Goal: Task Accomplishment & Management: Manage account settings

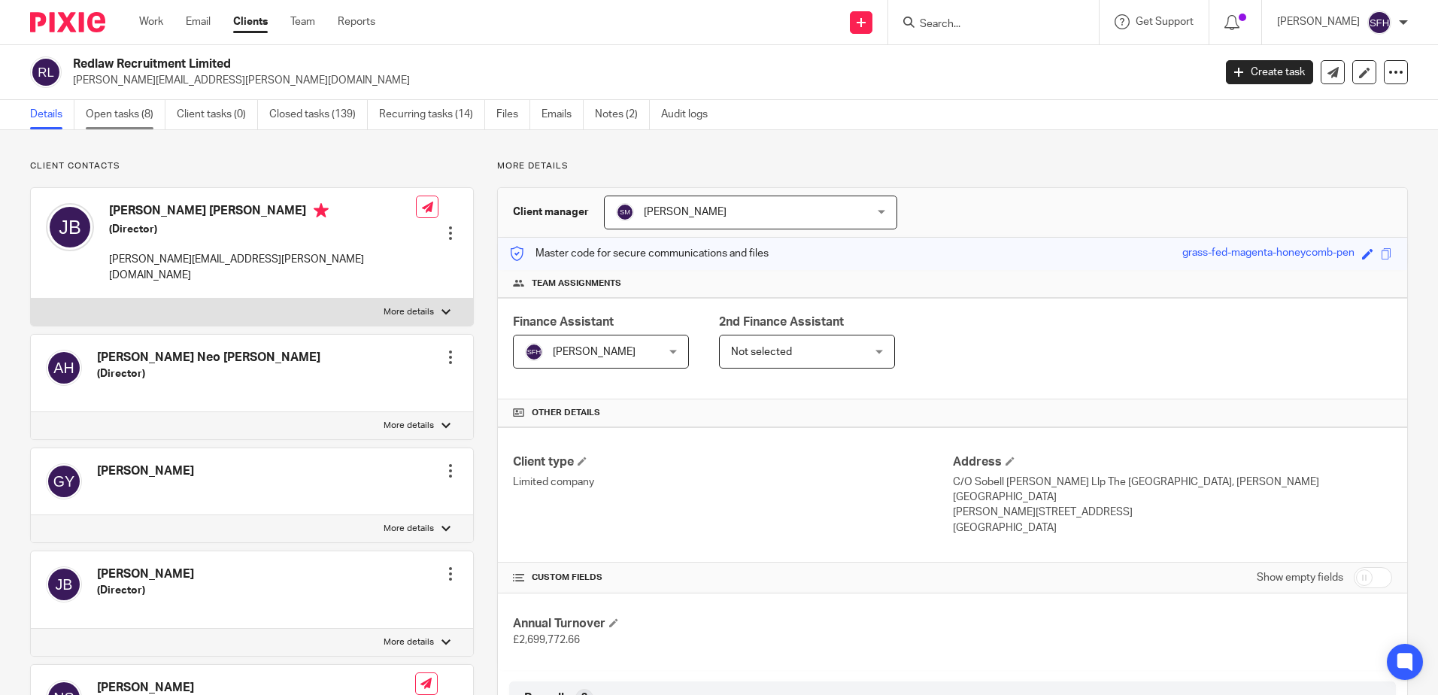
click at [132, 117] on link "Open tasks (8)" at bounding box center [126, 114] width 80 height 29
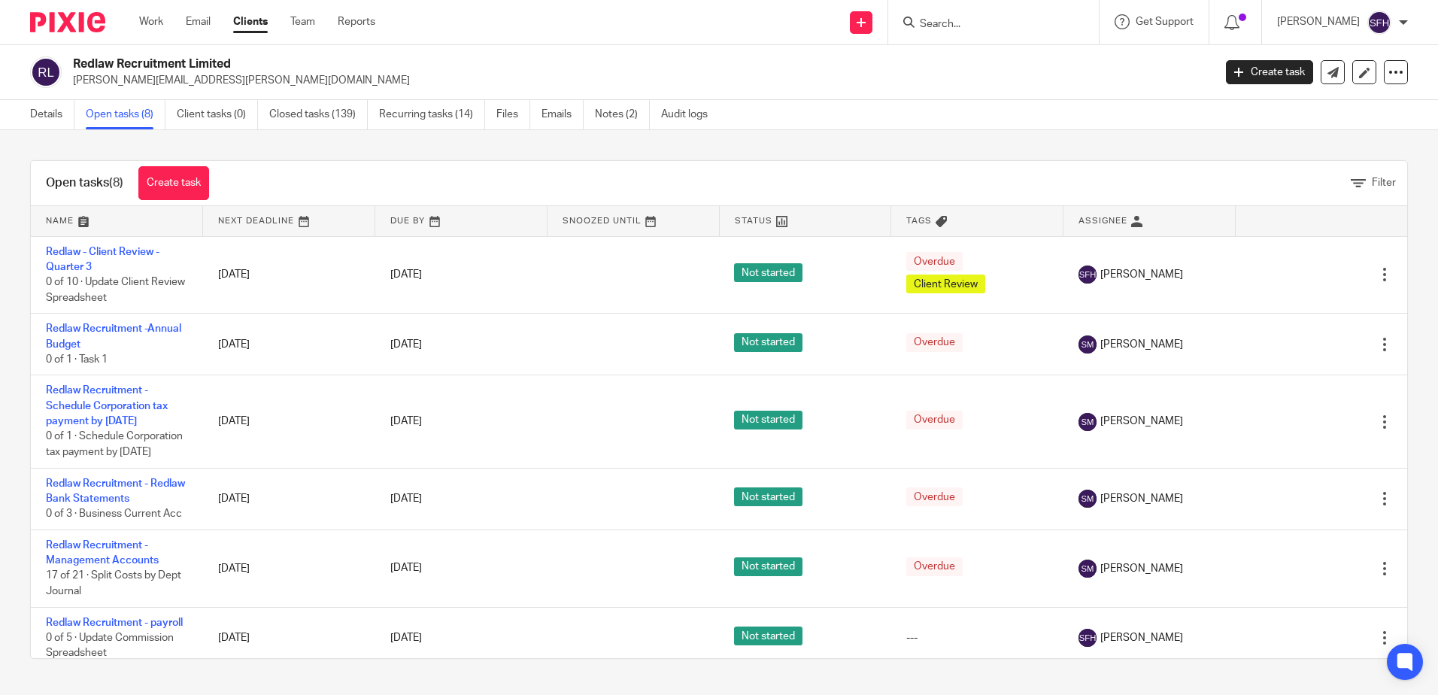
click at [269, 226] on link at bounding box center [288, 221] width 171 height 30
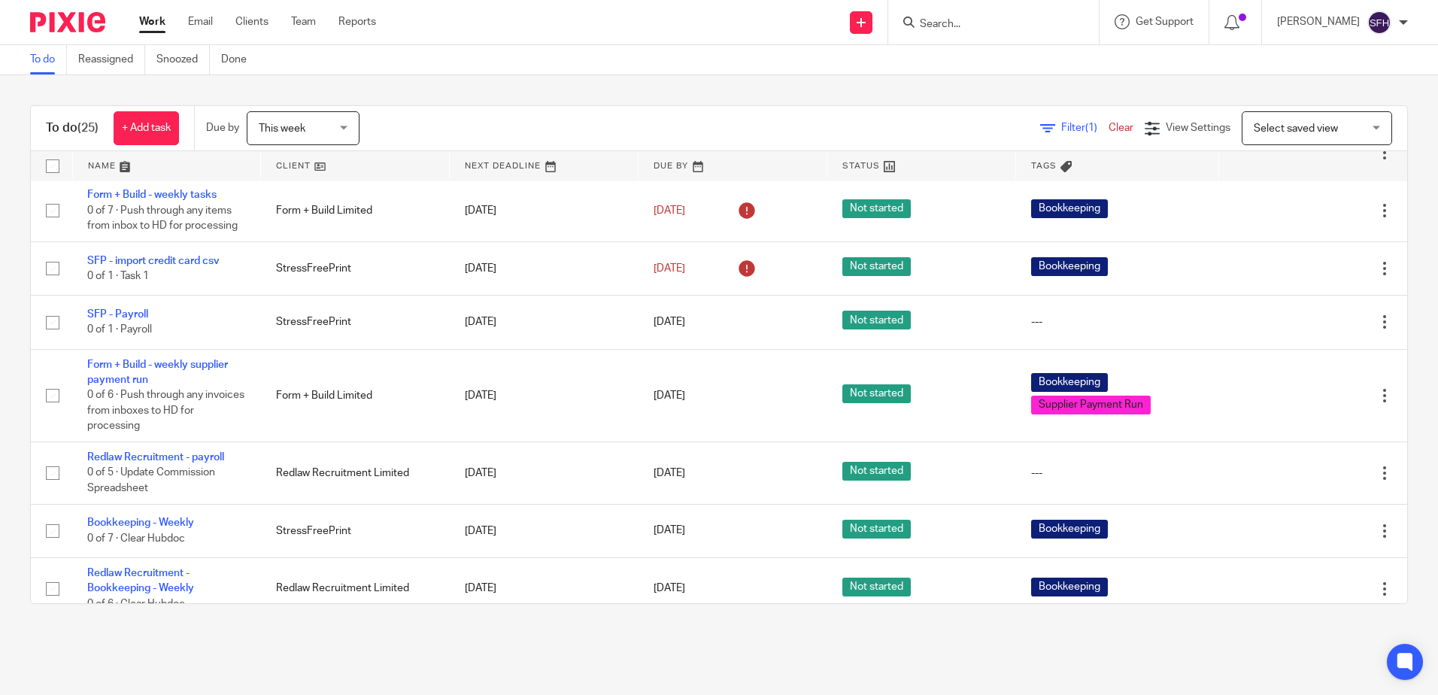
scroll to position [1053, 0]
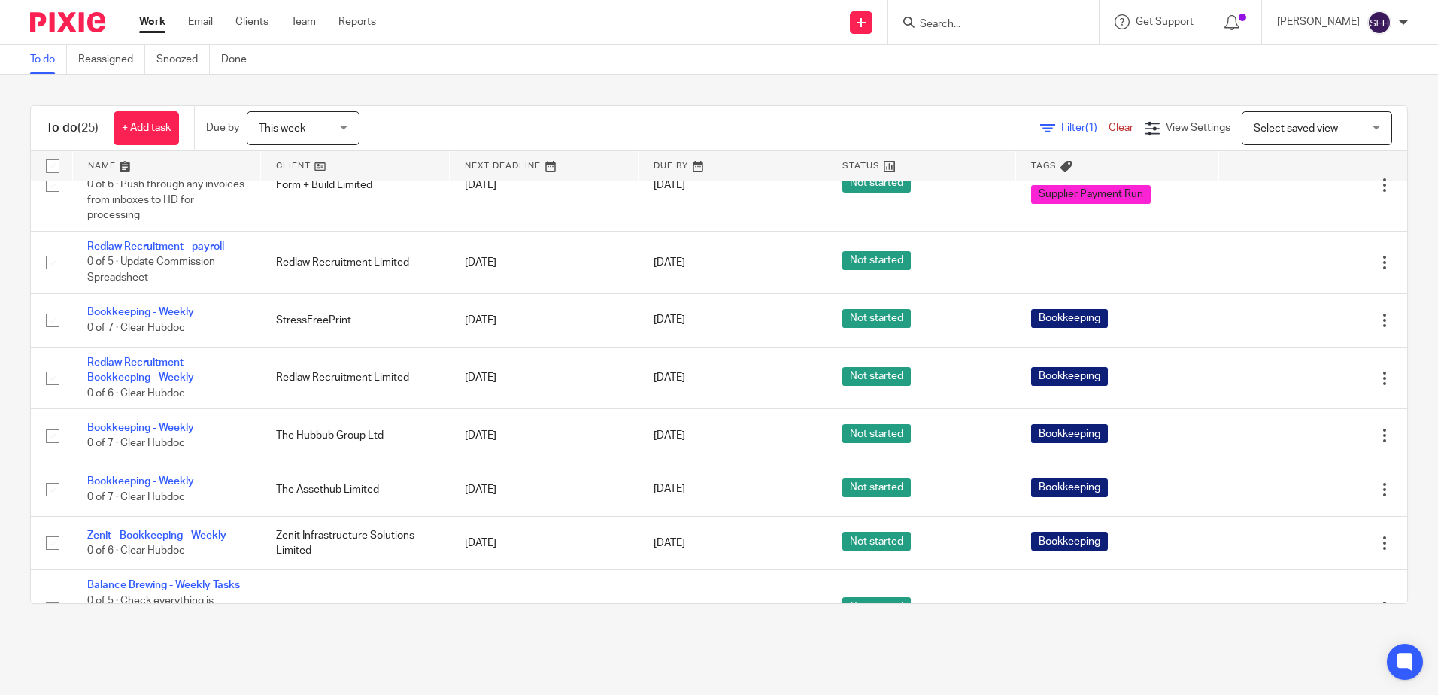
click at [399, 159] on link at bounding box center [355, 166] width 188 height 30
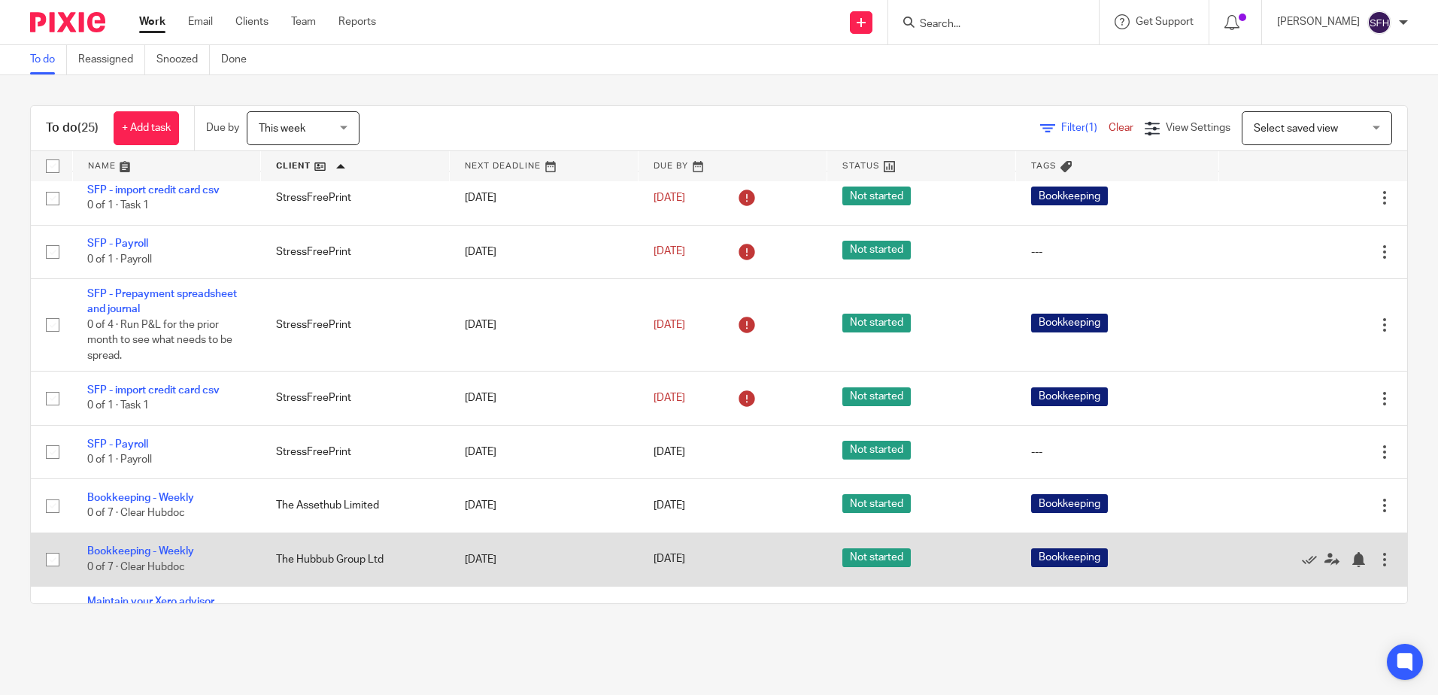
scroll to position [1197, 0]
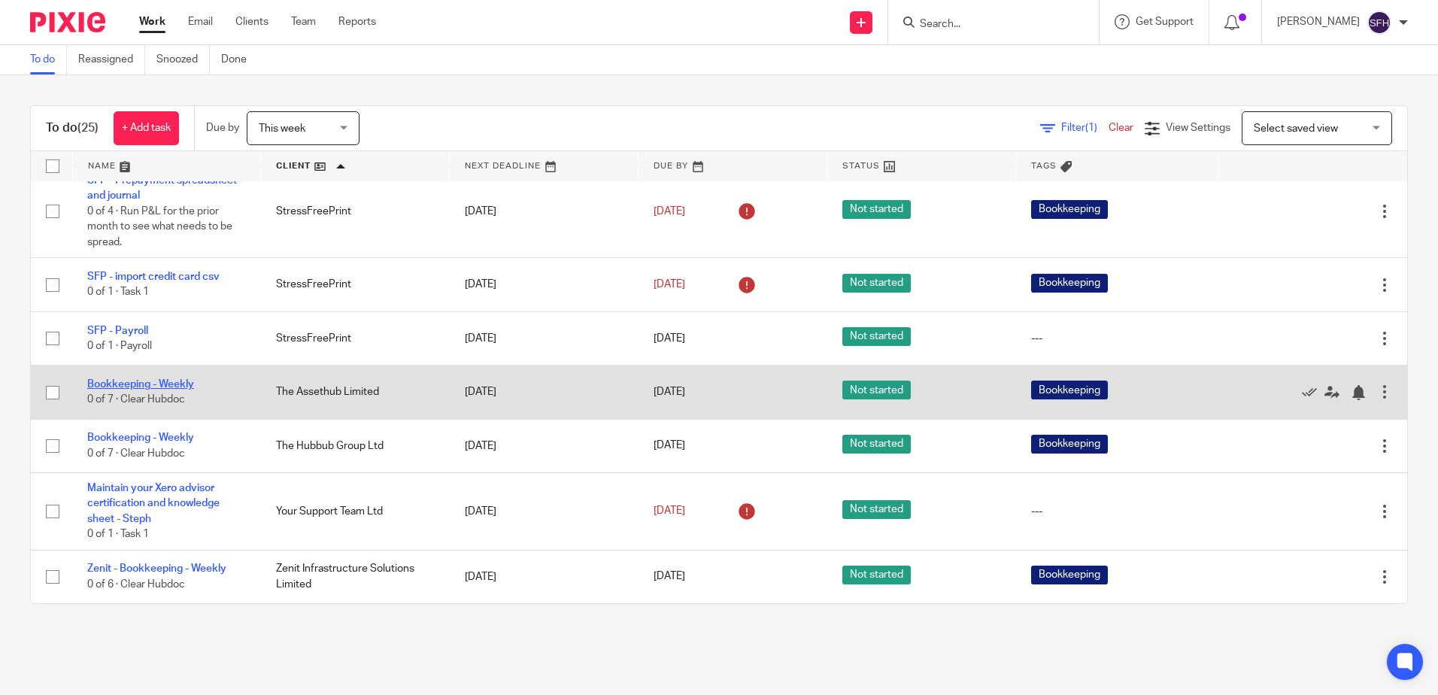
click at [166, 381] on link "Bookkeeping - Weekly" at bounding box center [140, 384] width 107 height 11
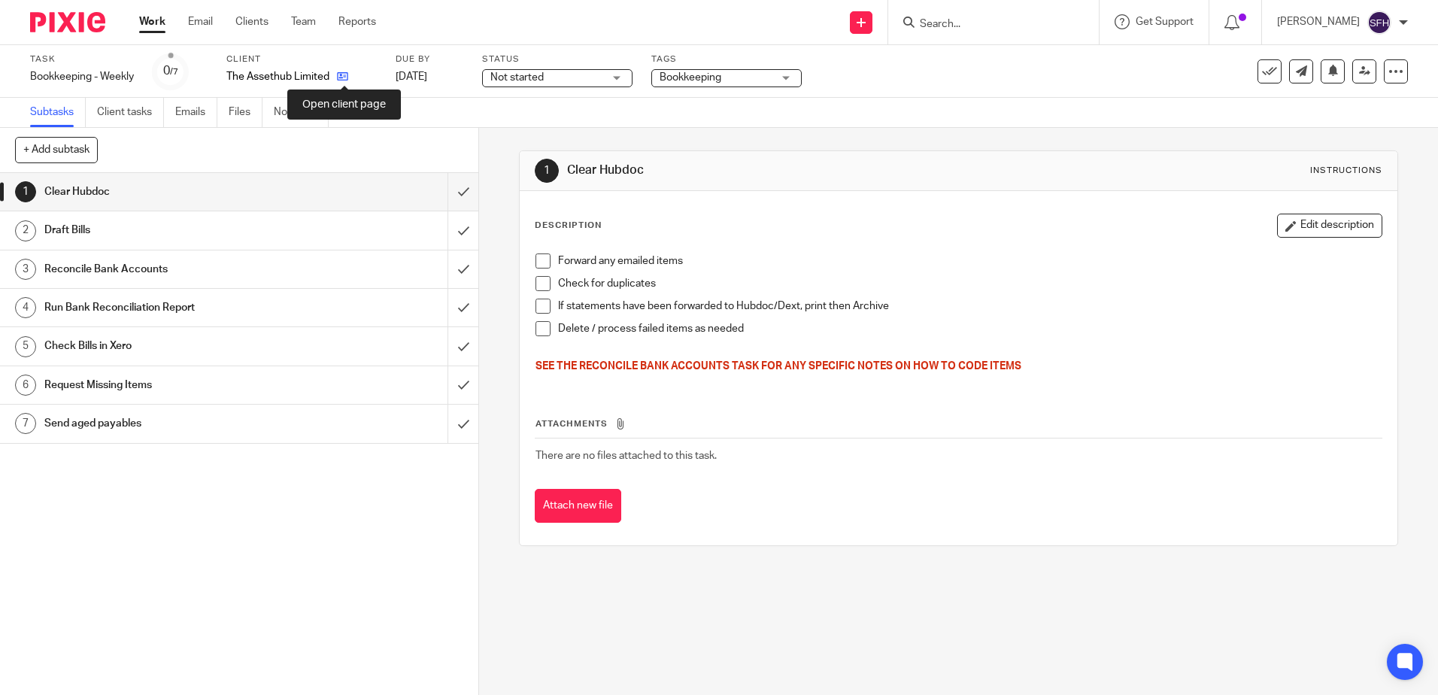
click at [347, 72] on icon at bounding box center [342, 76] width 11 height 11
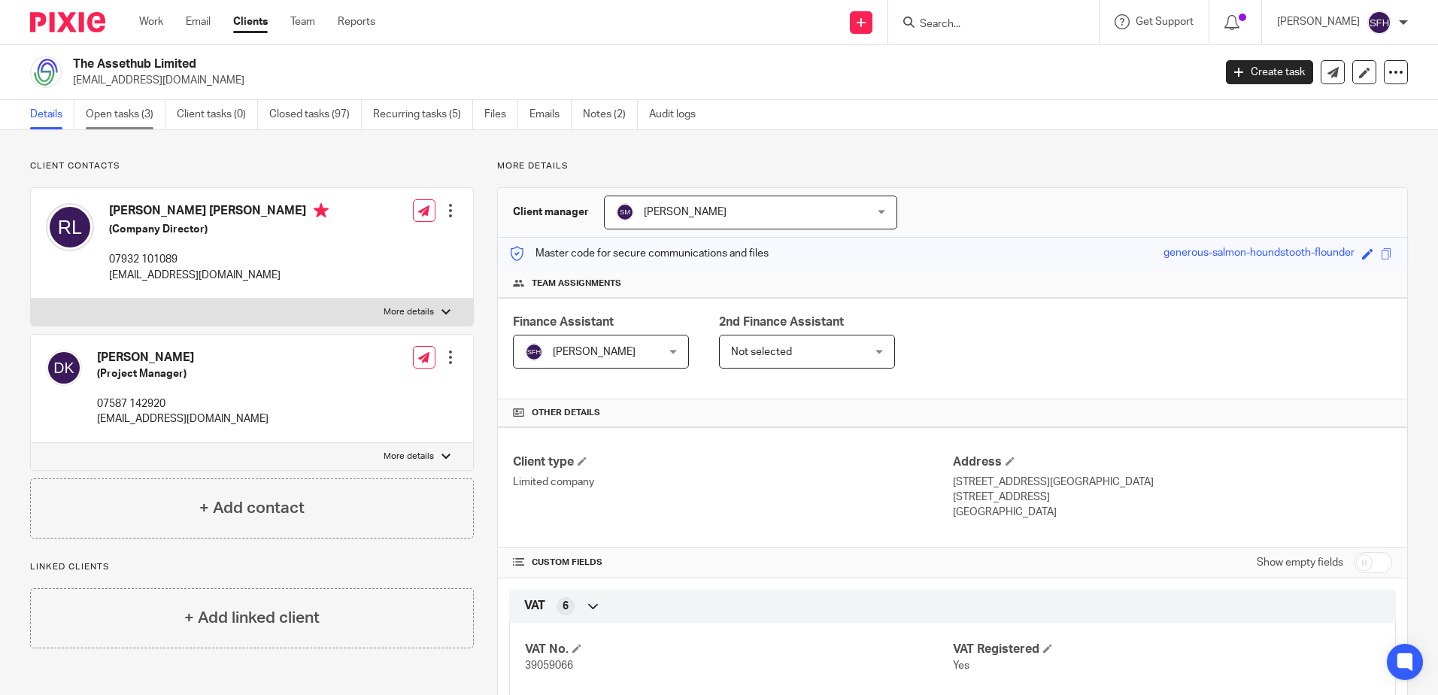
click at [86, 110] on link "Open tasks (3)" at bounding box center [126, 114] width 80 height 29
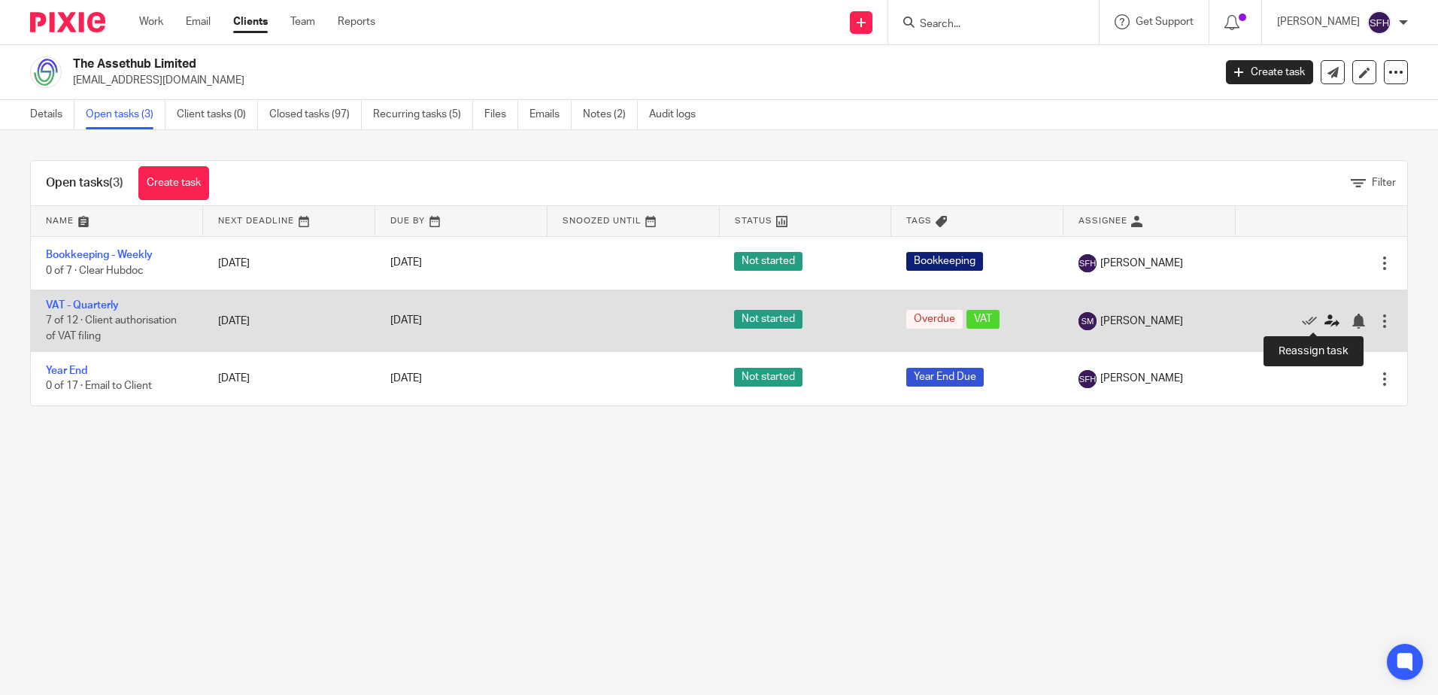
click at [1325, 323] on icon at bounding box center [1332, 321] width 15 height 15
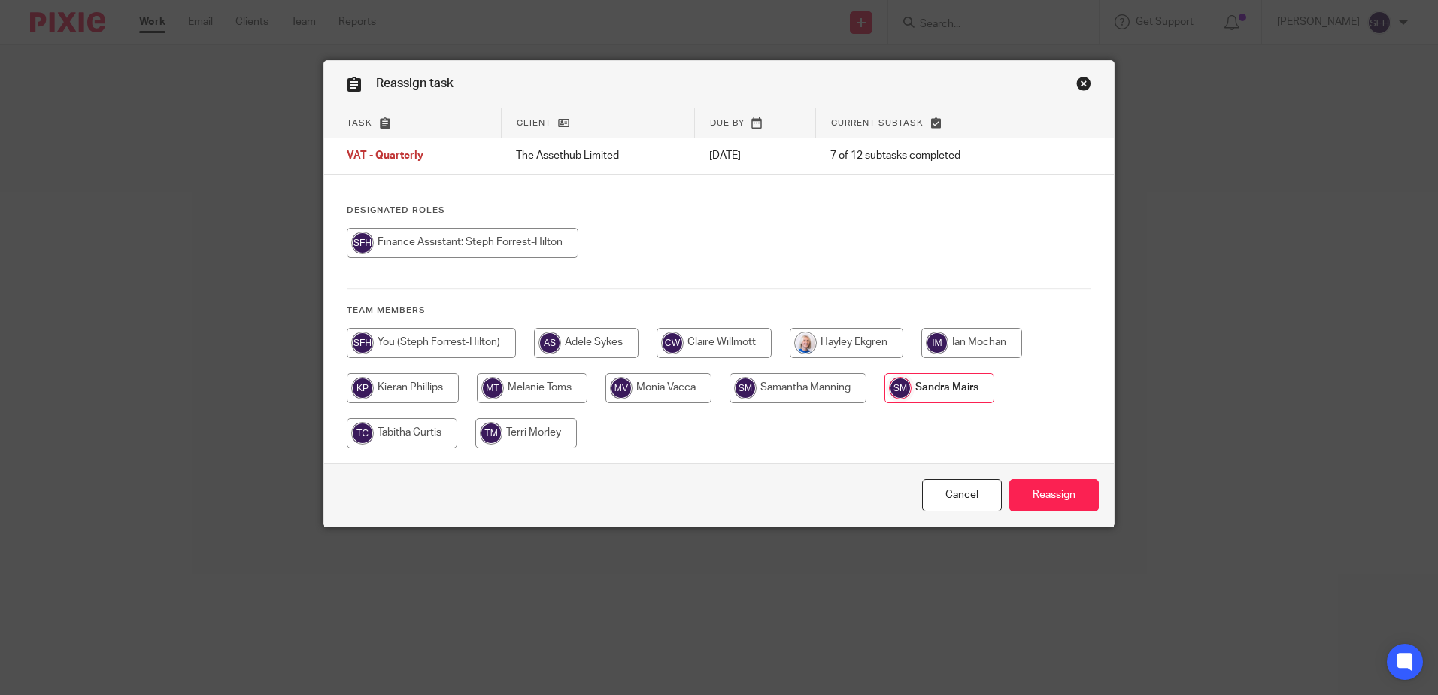
click at [461, 258] on input "radio" at bounding box center [463, 243] width 232 height 30
radio input "true"
click at [1034, 494] on input "Reassign" at bounding box center [1054, 495] width 90 height 32
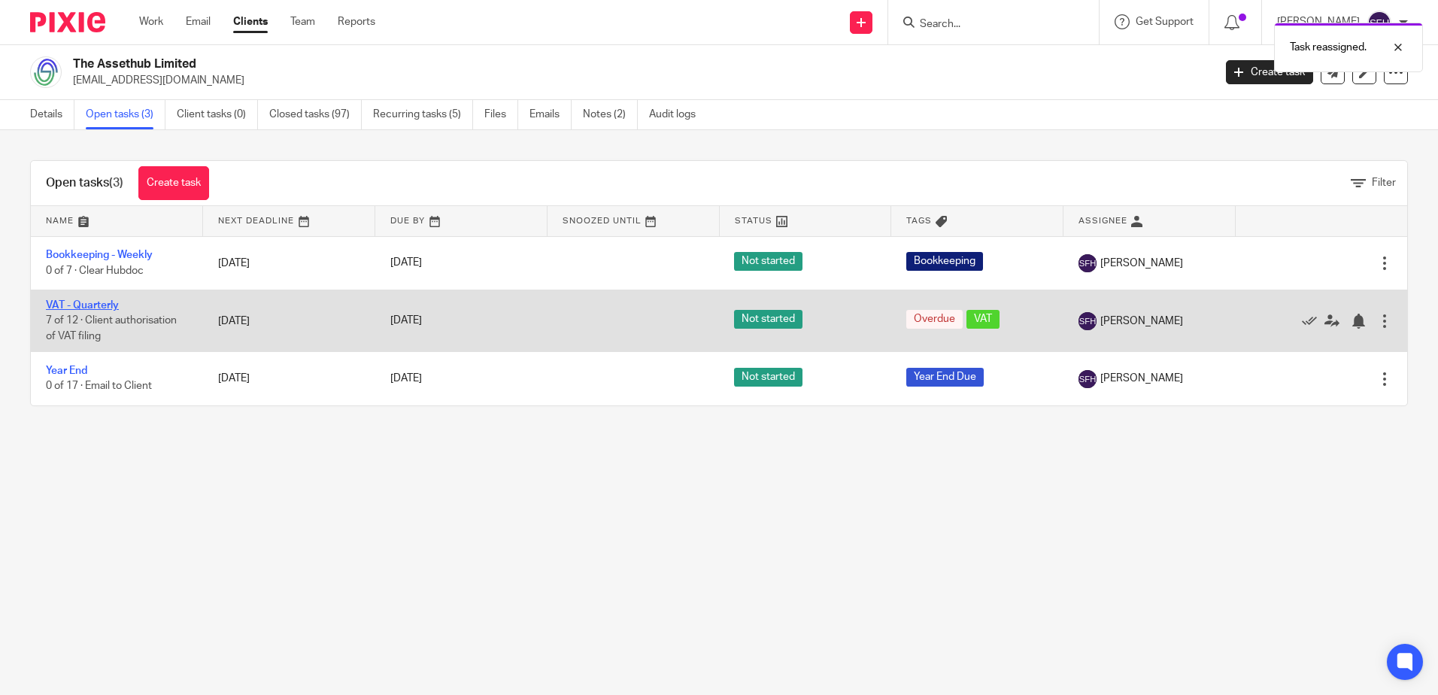
click at [89, 304] on link "VAT - Quarterly" at bounding box center [82, 305] width 73 height 11
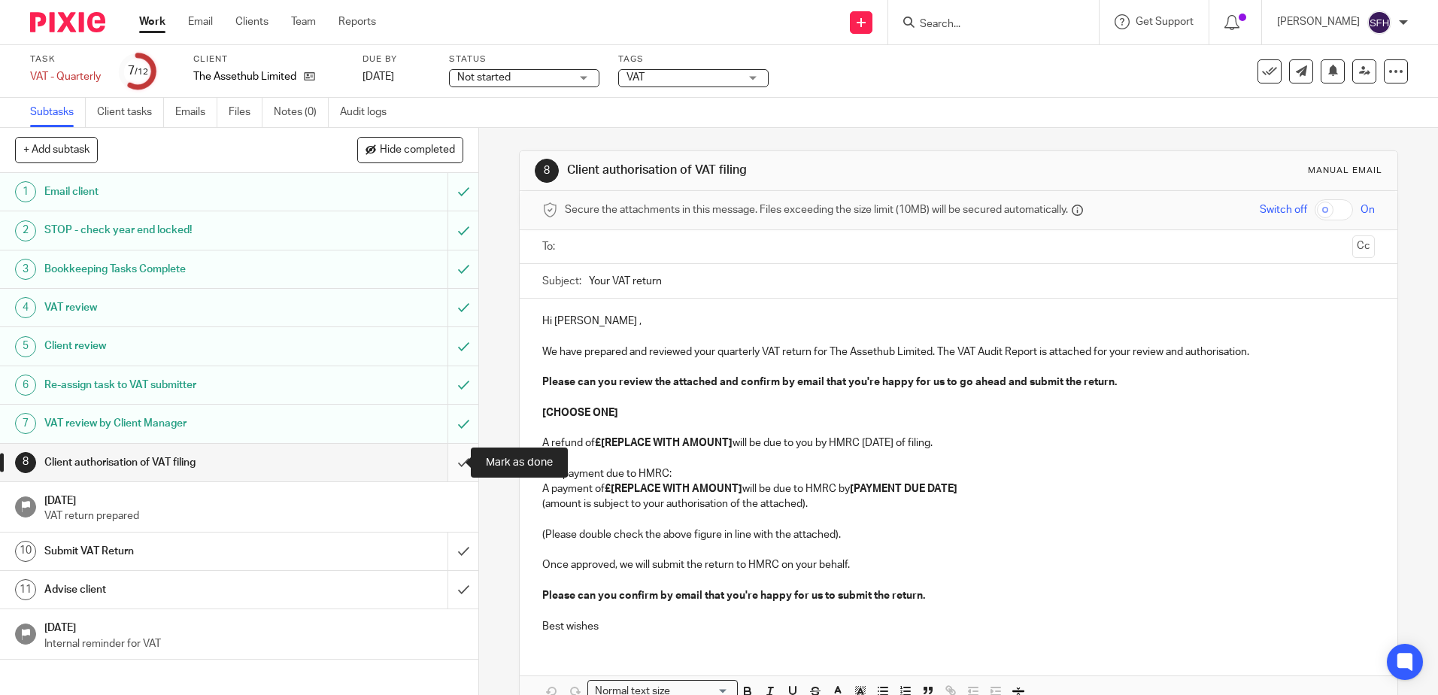
click at [442, 460] on input "submit" at bounding box center [239, 463] width 478 height 38
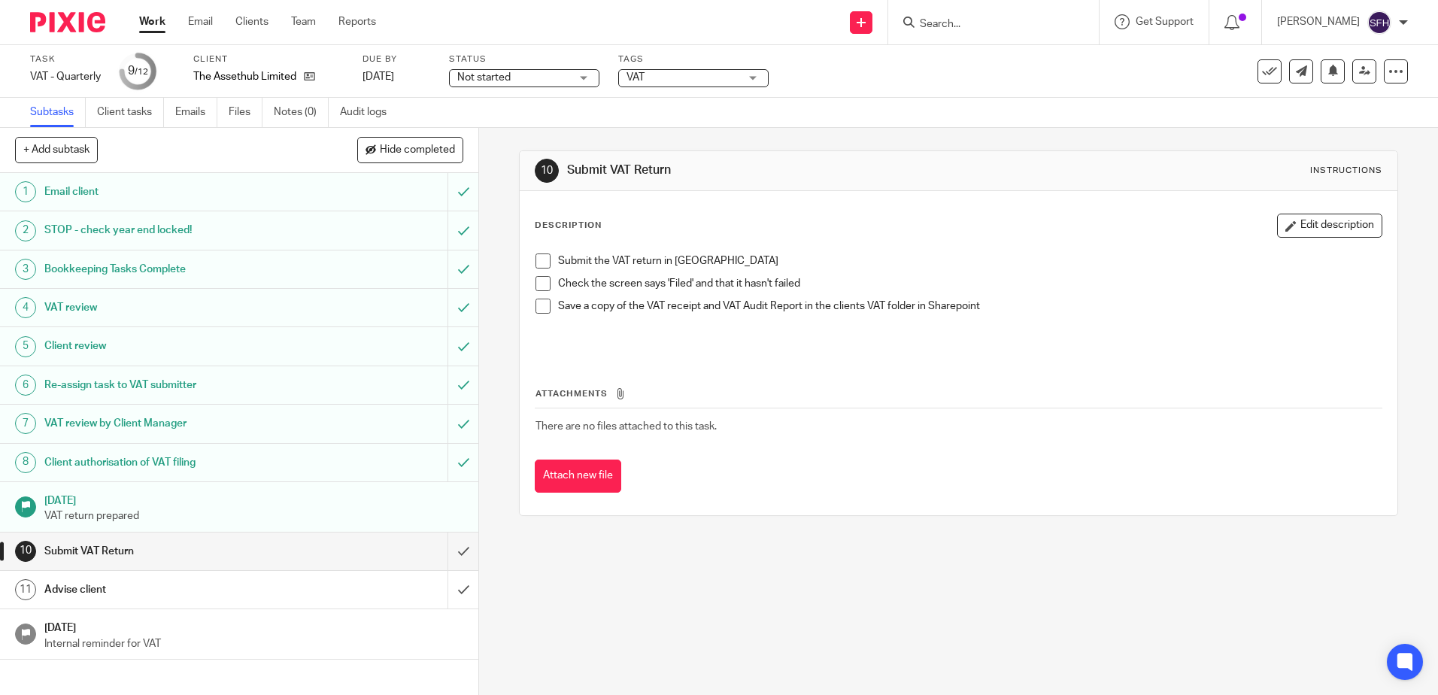
click at [362, 590] on div "Advise client" at bounding box center [238, 589] width 389 height 23
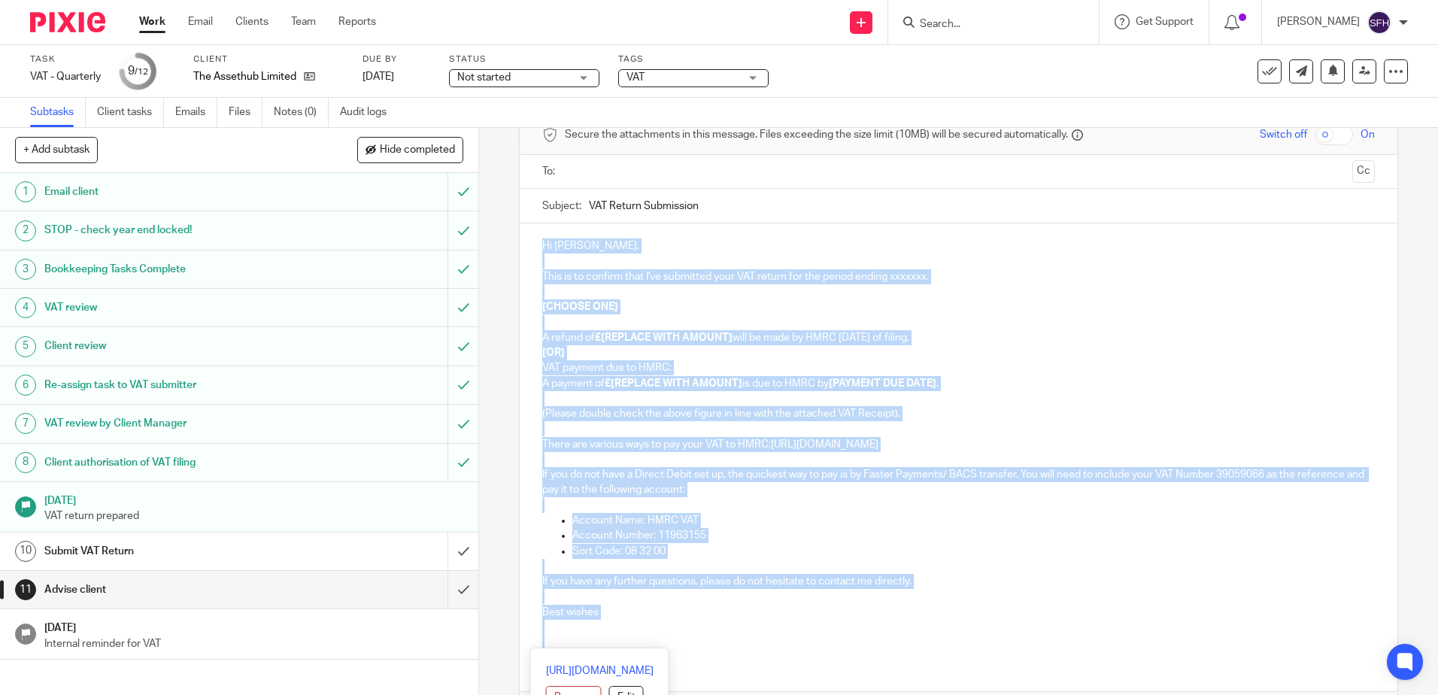
scroll to position [177, 0]
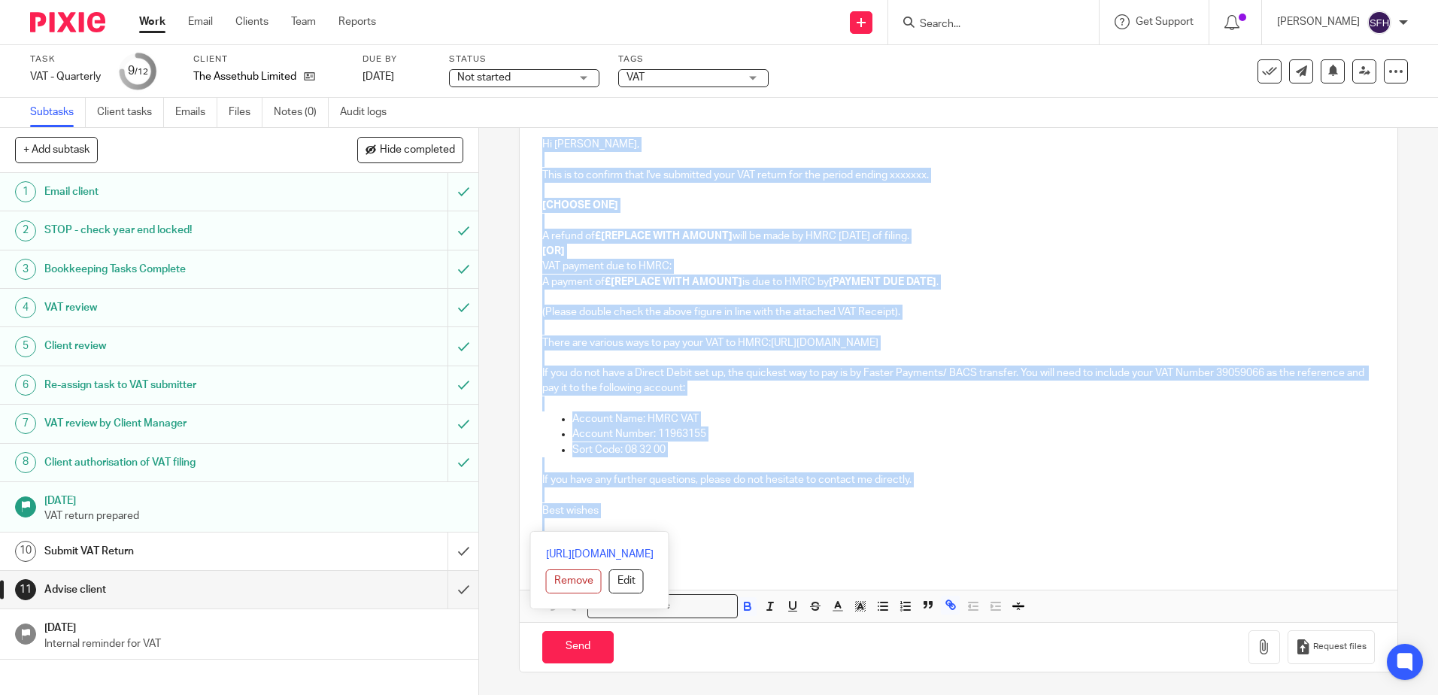
drag, startPoint x: 539, startPoint y: 322, endPoint x: 880, endPoint y: 520, distance: 394.4
click at [880, 520] on div "Hi [PERSON_NAME], This is to confirm that I've submitted your VAT return for th…" at bounding box center [958, 341] width 877 height 438
copy div "Hi [PERSON_NAME], This is to confirm that I've submitted your VAT return for th…"
click at [448, 587] on input "submit" at bounding box center [239, 590] width 478 height 38
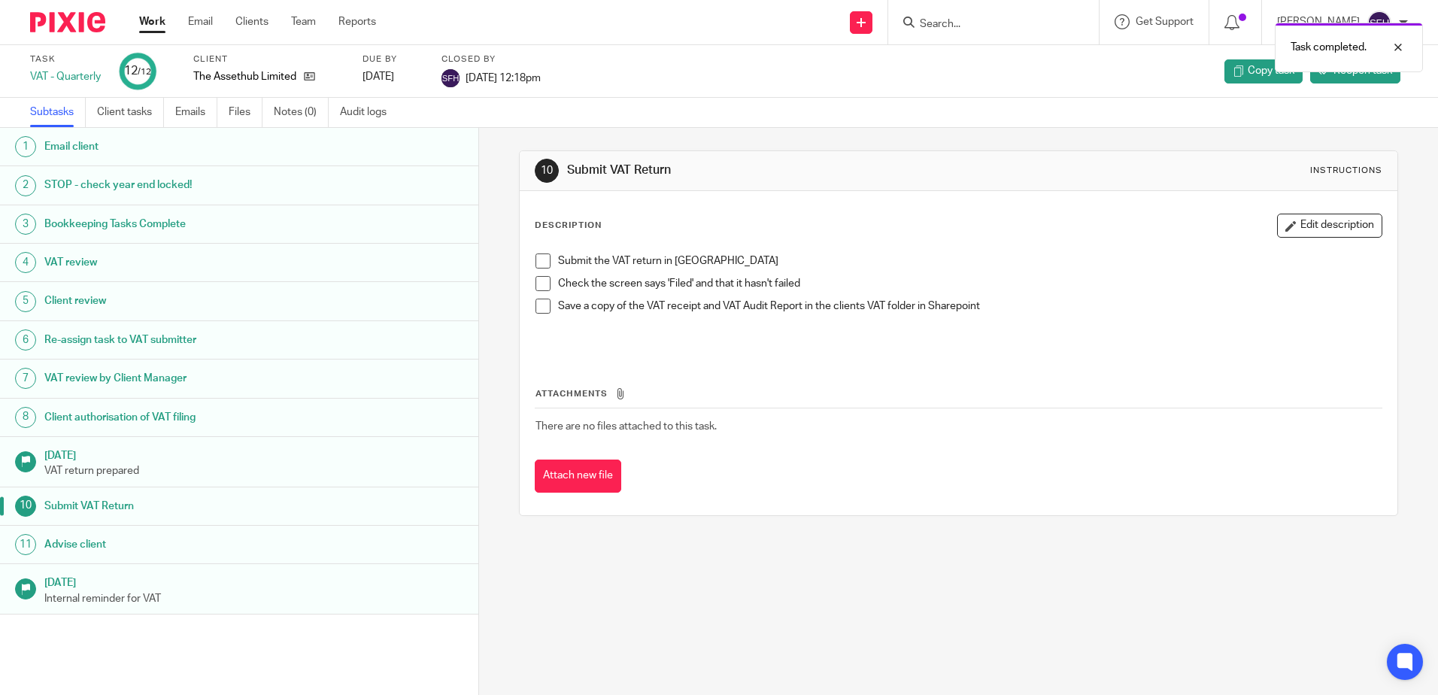
click at [939, 26] on div "Task completed." at bounding box center [1071, 43] width 704 height 57
click at [945, 28] on div "Task completed." at bounding box center [1071, 43] width 704 height 57
drag, startPoint x: 536, startPoint y: 259, endPoint x: 538, endPoint y: 269, distance: 10.0
click at [536, 259] on span at bounding box center [543, 260] width 15 height 15
click at [539, 287] on span at bounding box center [543, 283] width 15 height 15
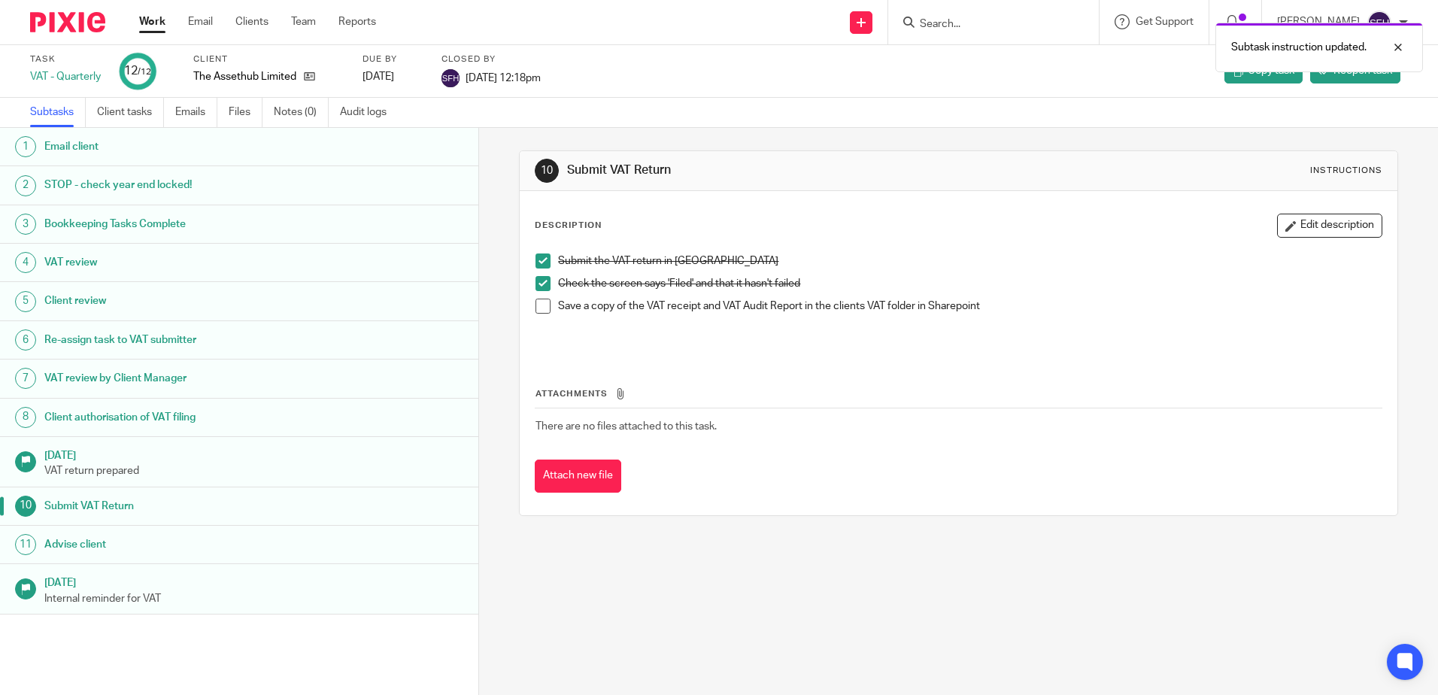
click at [539, 312] on span at bounding box center [543, 306] width 15 height 15
click at [920, 27] on div "Subtask instruction updated. Subtask instruction updated." at bounding box center [1071, 72] width 704 height 114
click at [939, 29] on div "Subtask instruction updated. Subtask instruction updated." at bounding box center [1071, 72] width 704 height 114
click at [155, 15] on link "Work" at bounding box center [152, 21] width 26 height 15
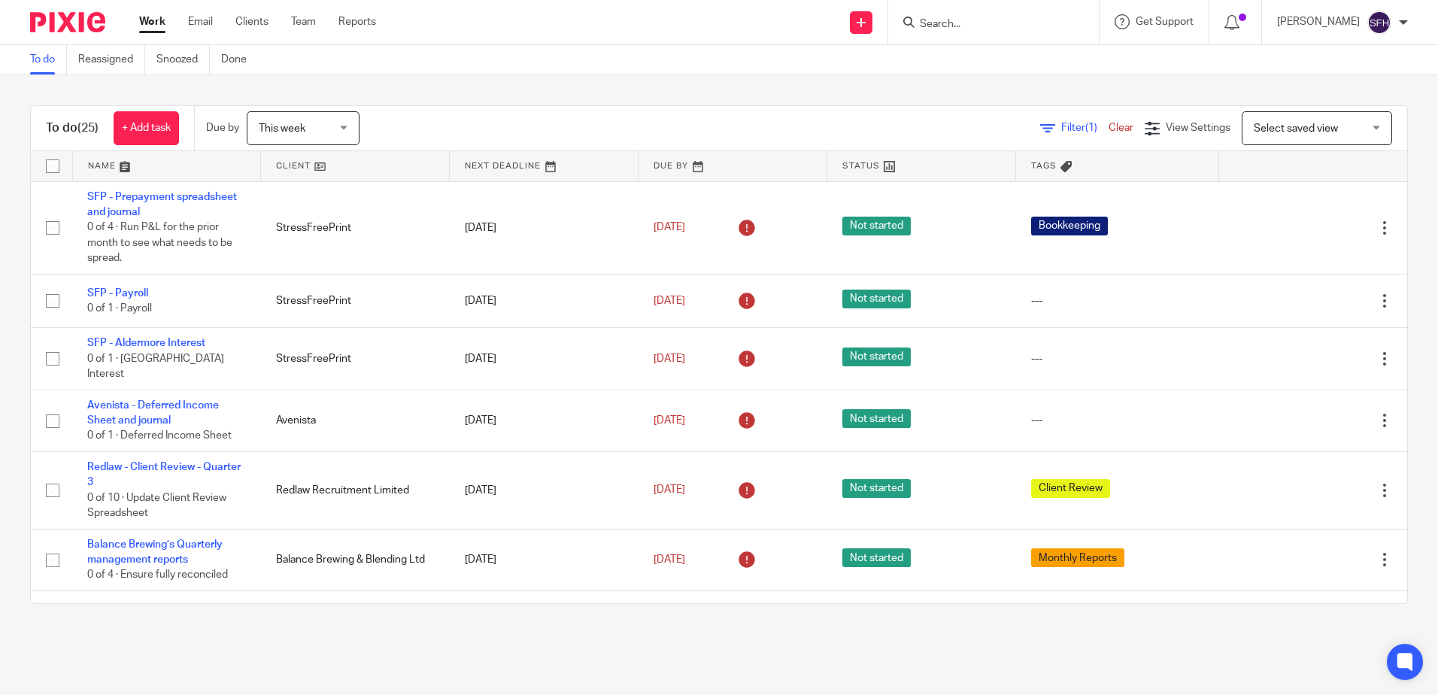
drag, startPoint x: 948, startPoint y: 32, endPoint x: 941, endPoint y: 25, distance: 9.6
click at [945, 29] on form at bounding box center [998, 22] width 160 height 19
click at [938, 23] on input "Search" at bounding box center [985, 25] width 135 height 14
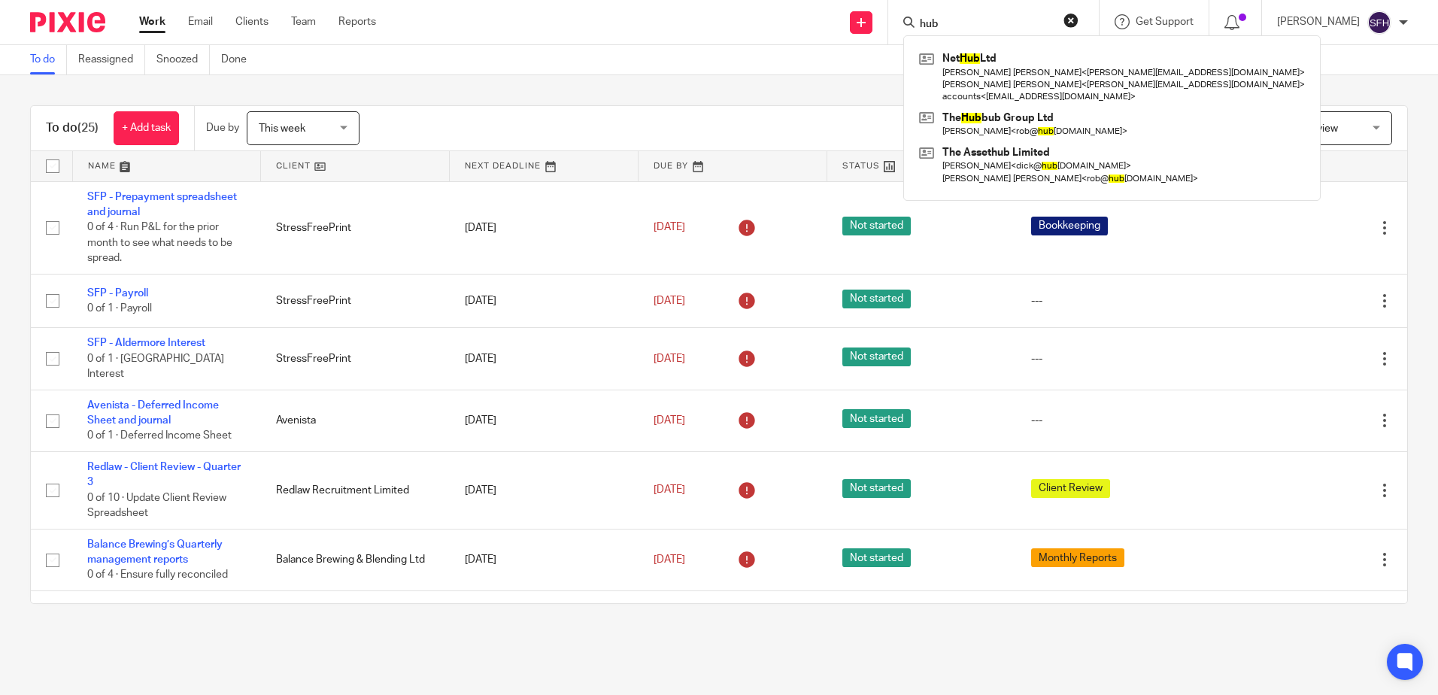
type input "hub"
click button "submit" at bounding box center [0, 0] width 0 height 0
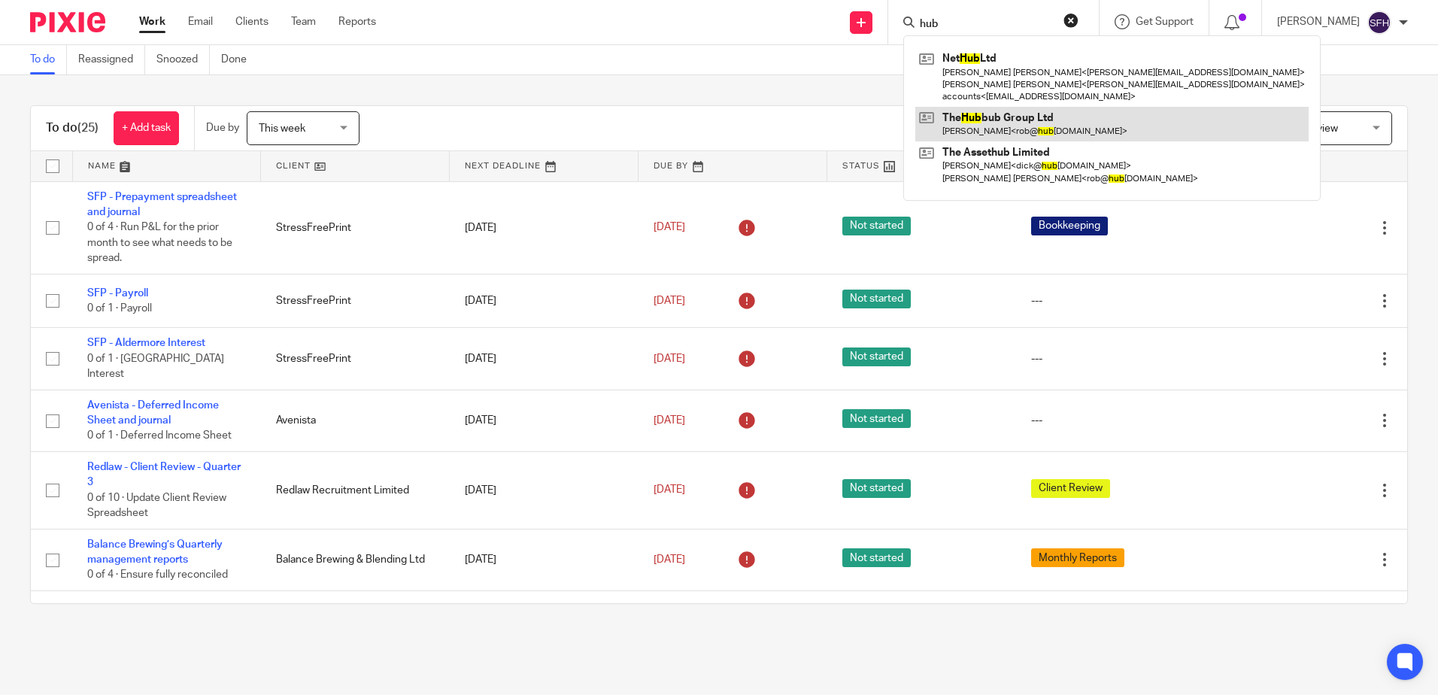
click at [977, 123] on link at bounding box center [1111, 124] width 393 height 35
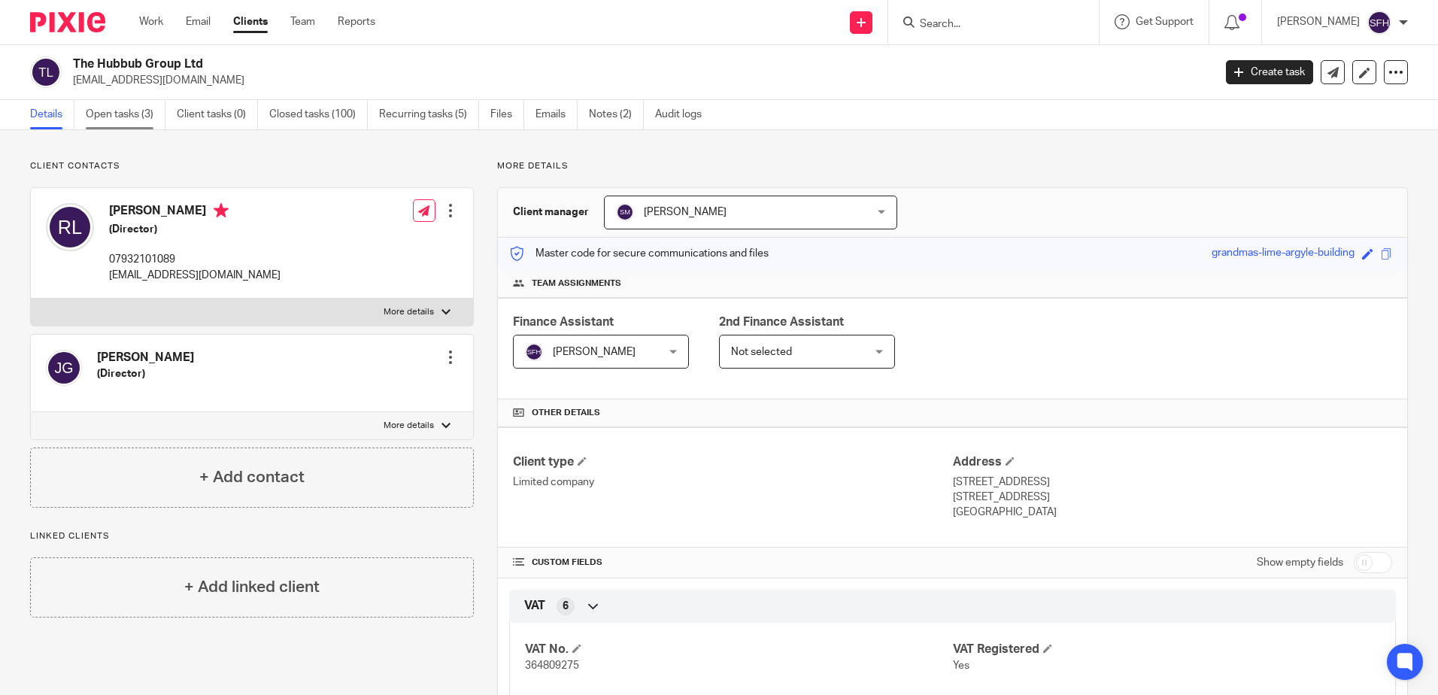
click at [117, 122] on link "Open tasks (3)" at bounding box center [126, 114] width 80 height 29
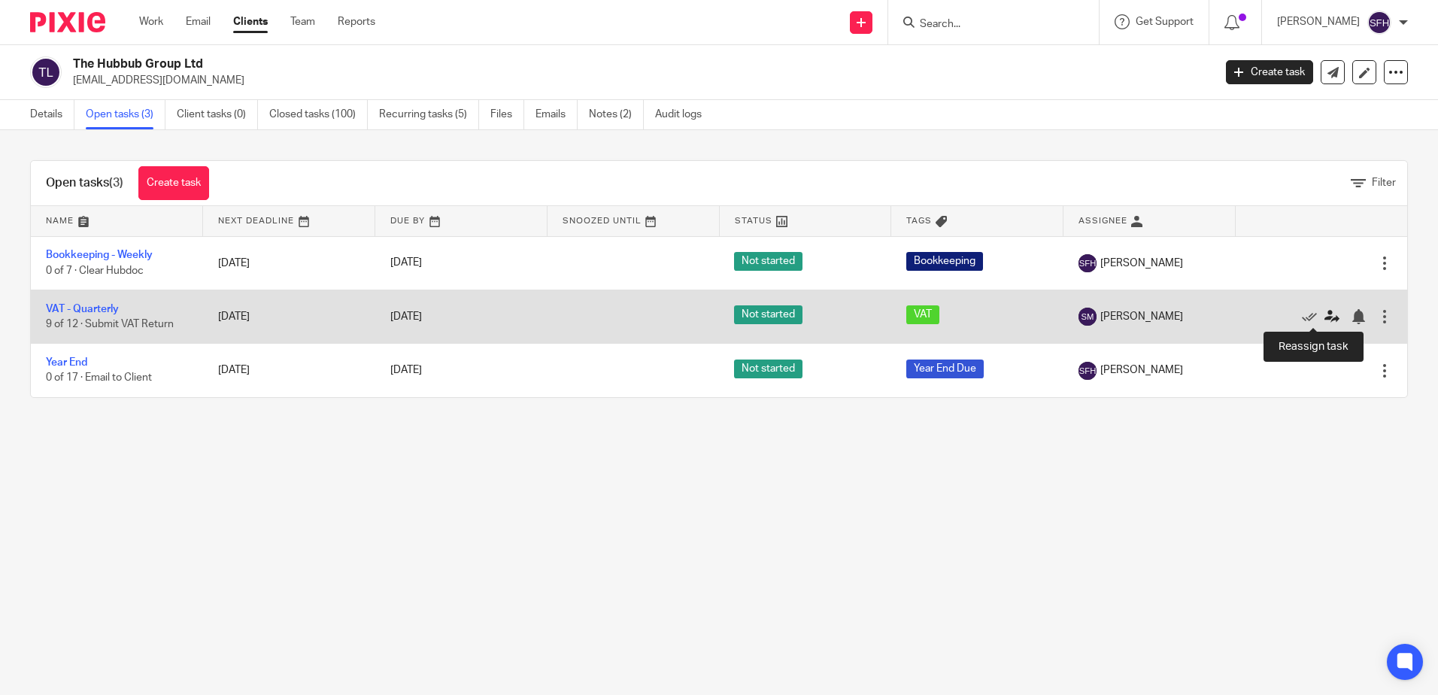
click at [1325, 312] on icon at bounding box center [1332, 316] width 15 height 15
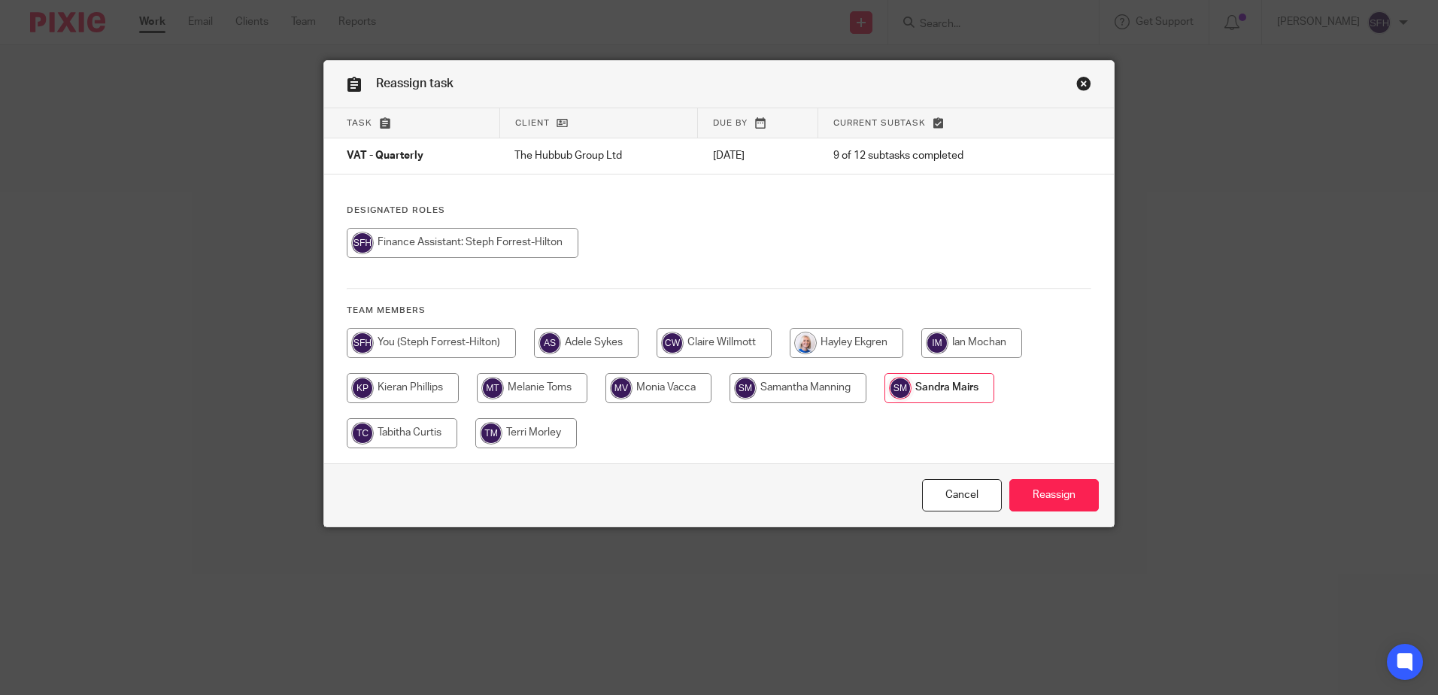
click at [411, 258] on input "radio" at bounding box center [463, 243] width 232 height 30
radio input "true"
click at [1037, 490] on input "Reassign" at bounding box center [1054, 495] width 90 height 32
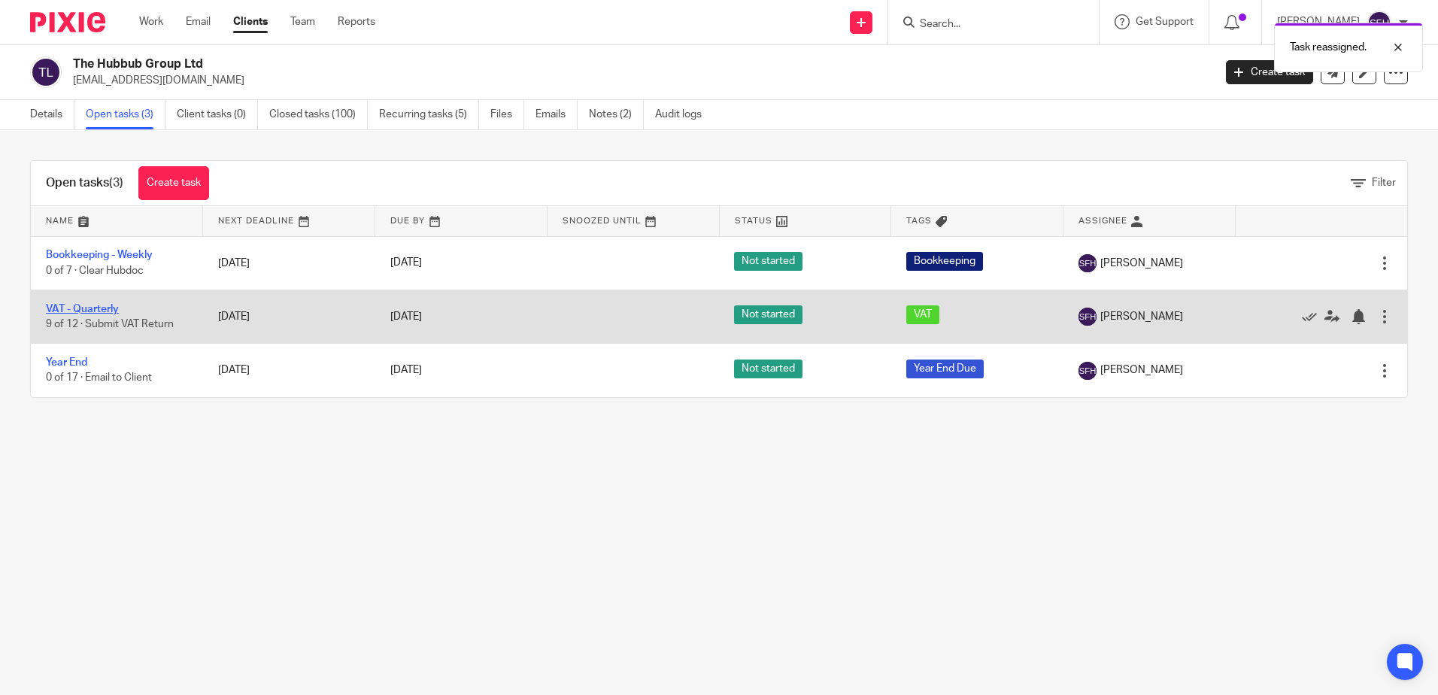
click at [105, 306] on link "VAT - Quarterly" at bounding box center [82, 309] width 73 height 11
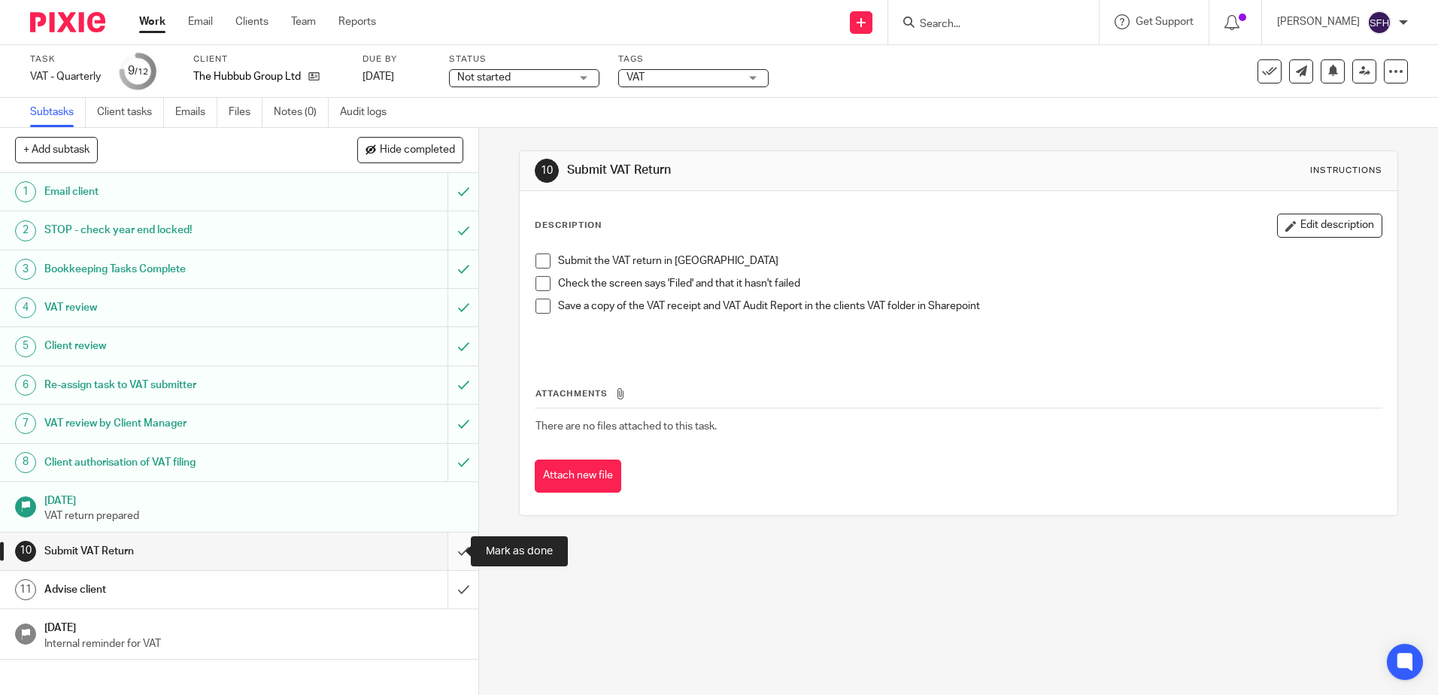
click at [446, 556] on input "submit" at bounding box center [239, 552] width 478 height 38
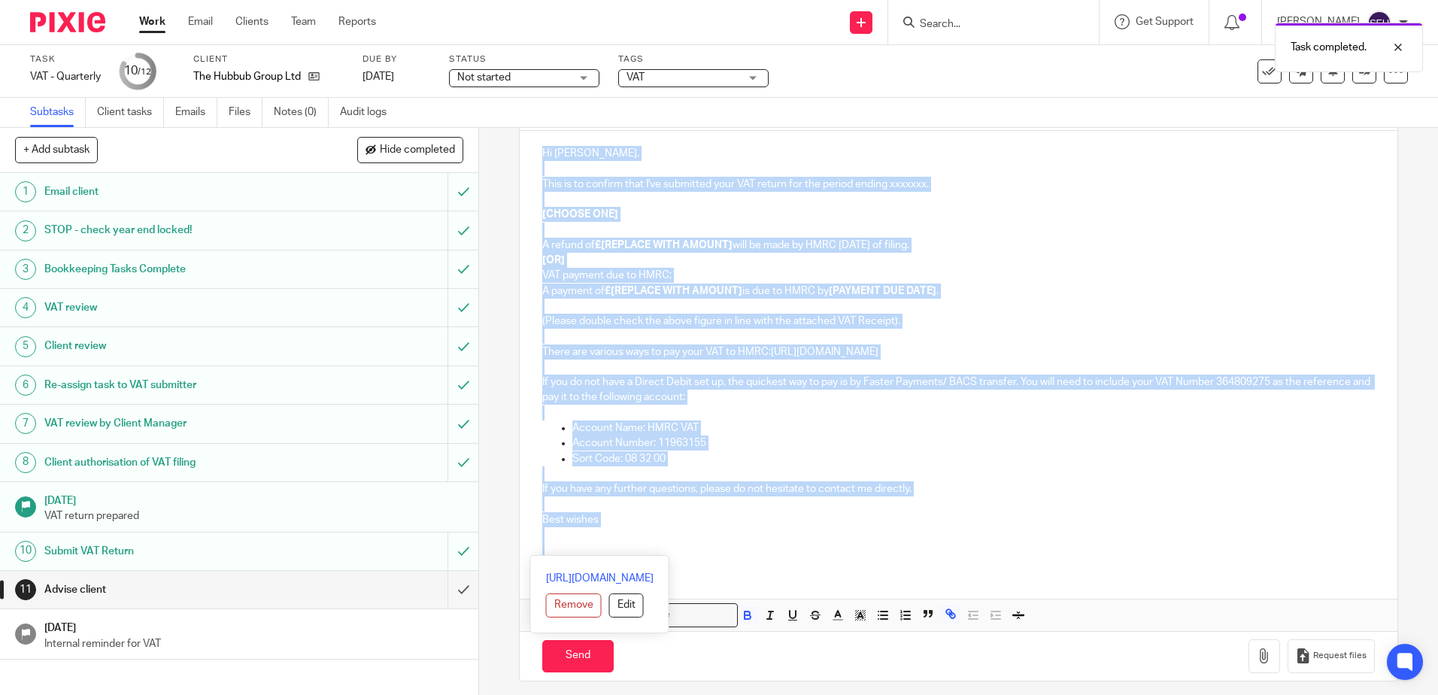
scroll to position [177, 0]
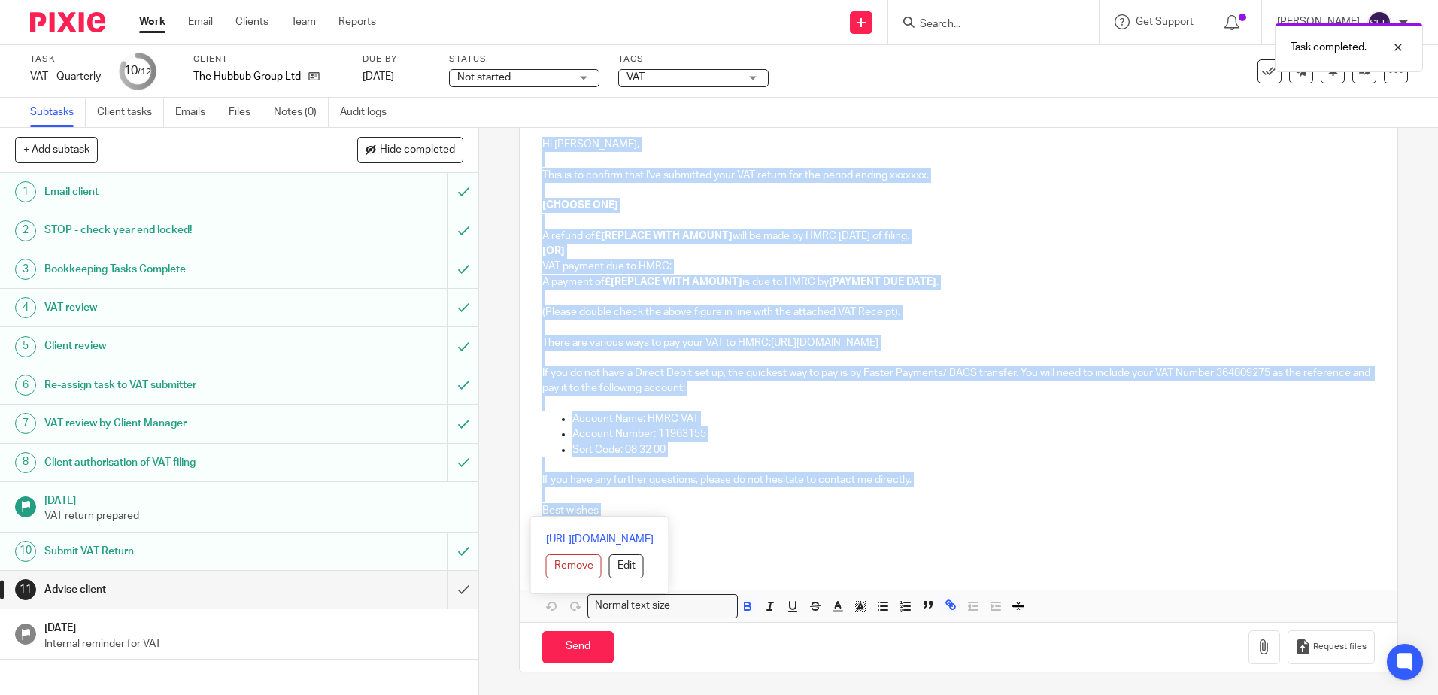
drag, startPoint x: 535, startPoint y: 317, endPoint x: 647, endPoint y: 519, distance: 230.6
click at [647, 519] on div "Hi Rob, This is to confirm that I've submitted your VAT return for the period e…" at bounding box center [958, 341] width 877 height 438
copy div "Hi Rob, This is to confirm that I've submitted your VAT return for the period e…"
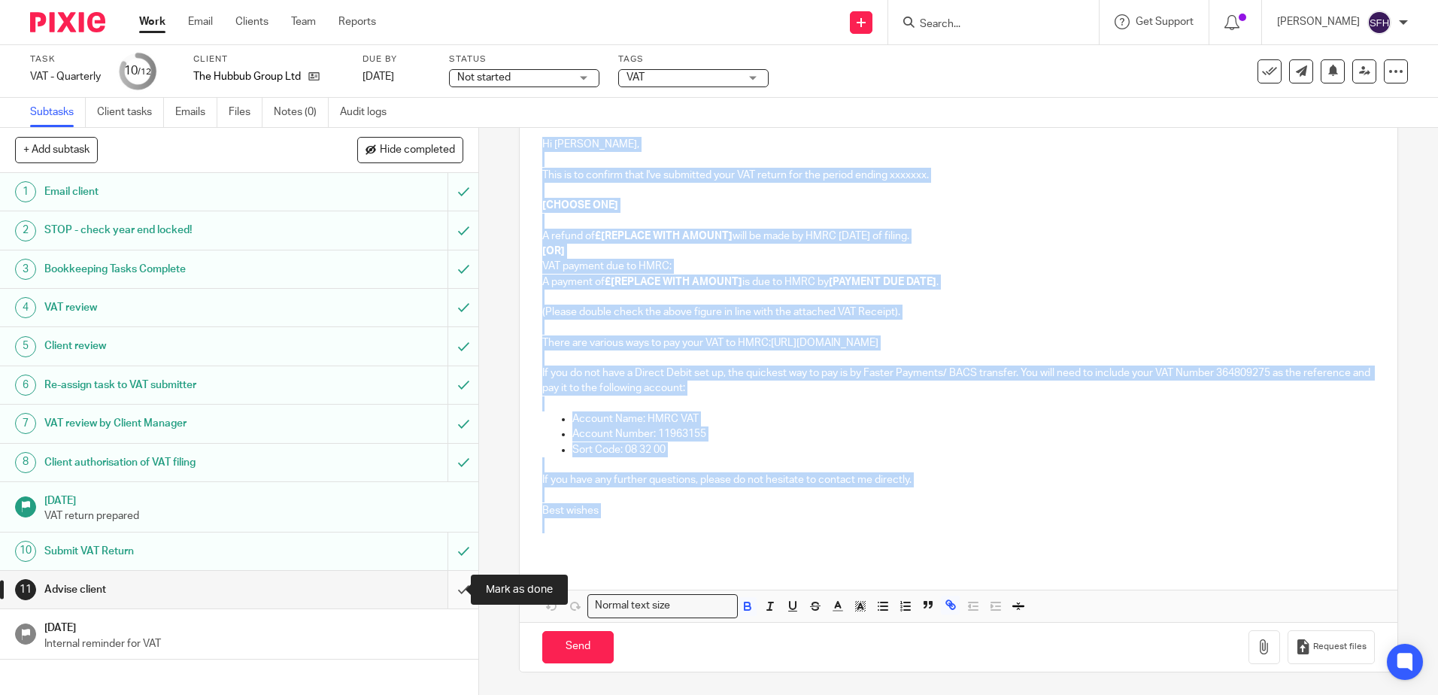
click at [447, 589] on input "submit" at bounding box center [239, 590] width 478 height 38
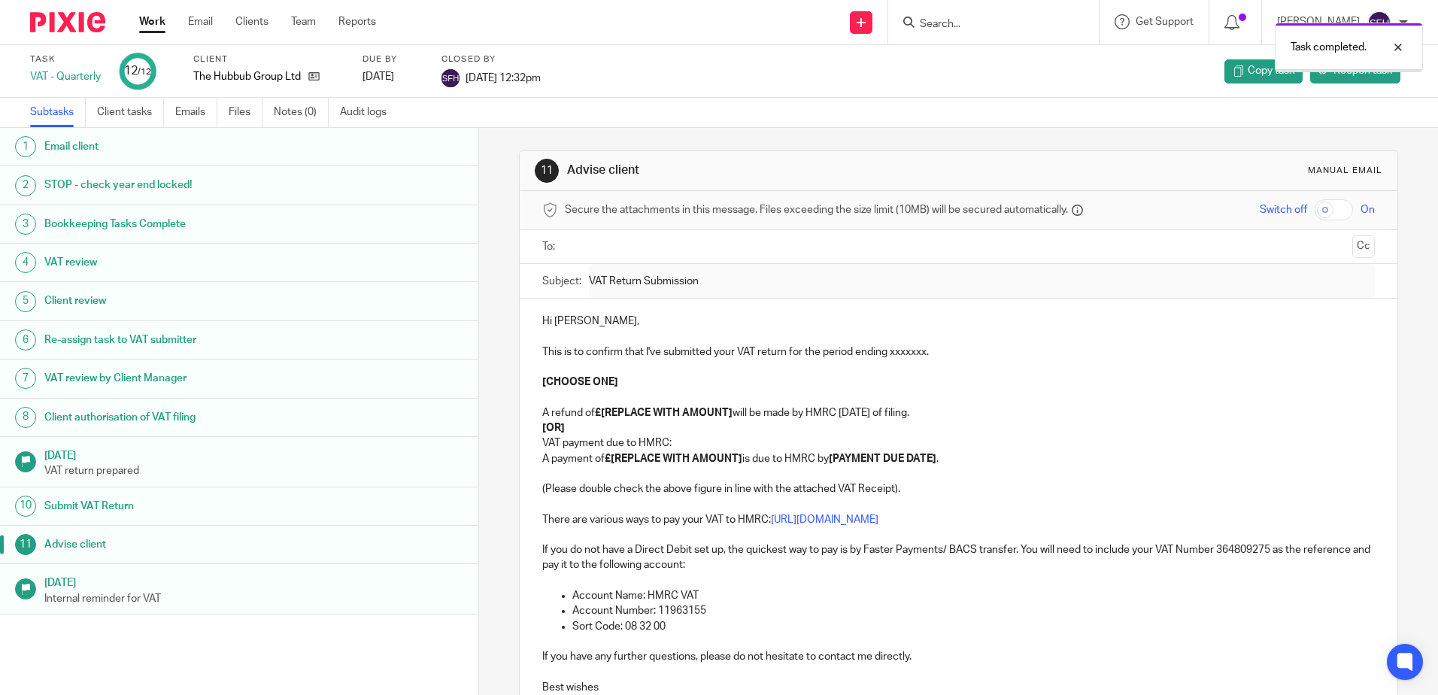
click at [150, 26] on link "Work" at bounding box center [152, 21] width 26 height 15
